Goal: Find contact information

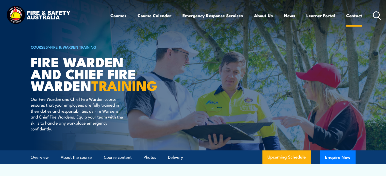
click at [350, 15] on link "Contact" at bounding box center [354, 15] width 16 height 13
